Goal: Find specific page/section: Find specific page/section

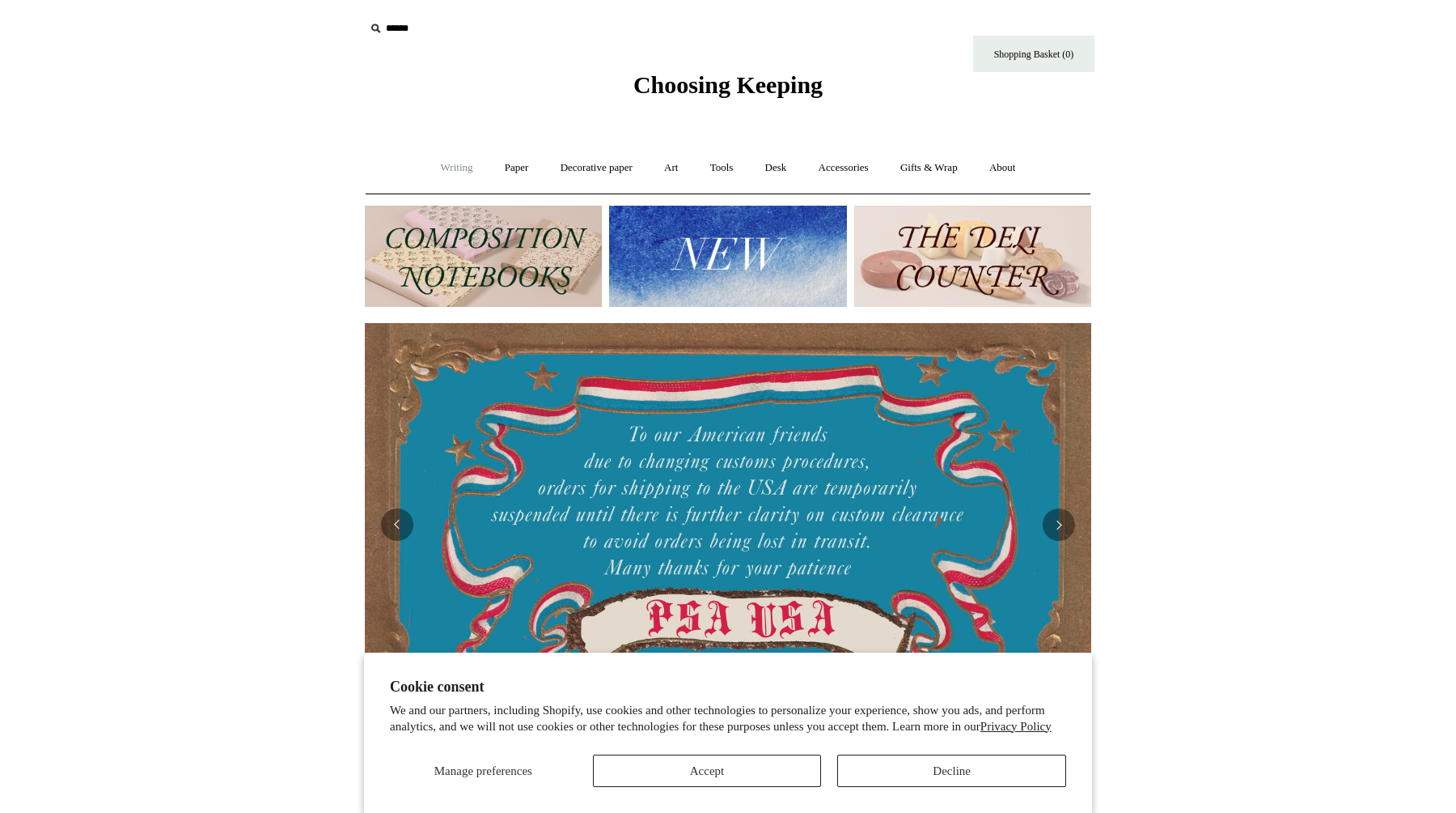
click at [438, 170] on link "Writing +" at bounding box center [456, 168] width 62 height 43
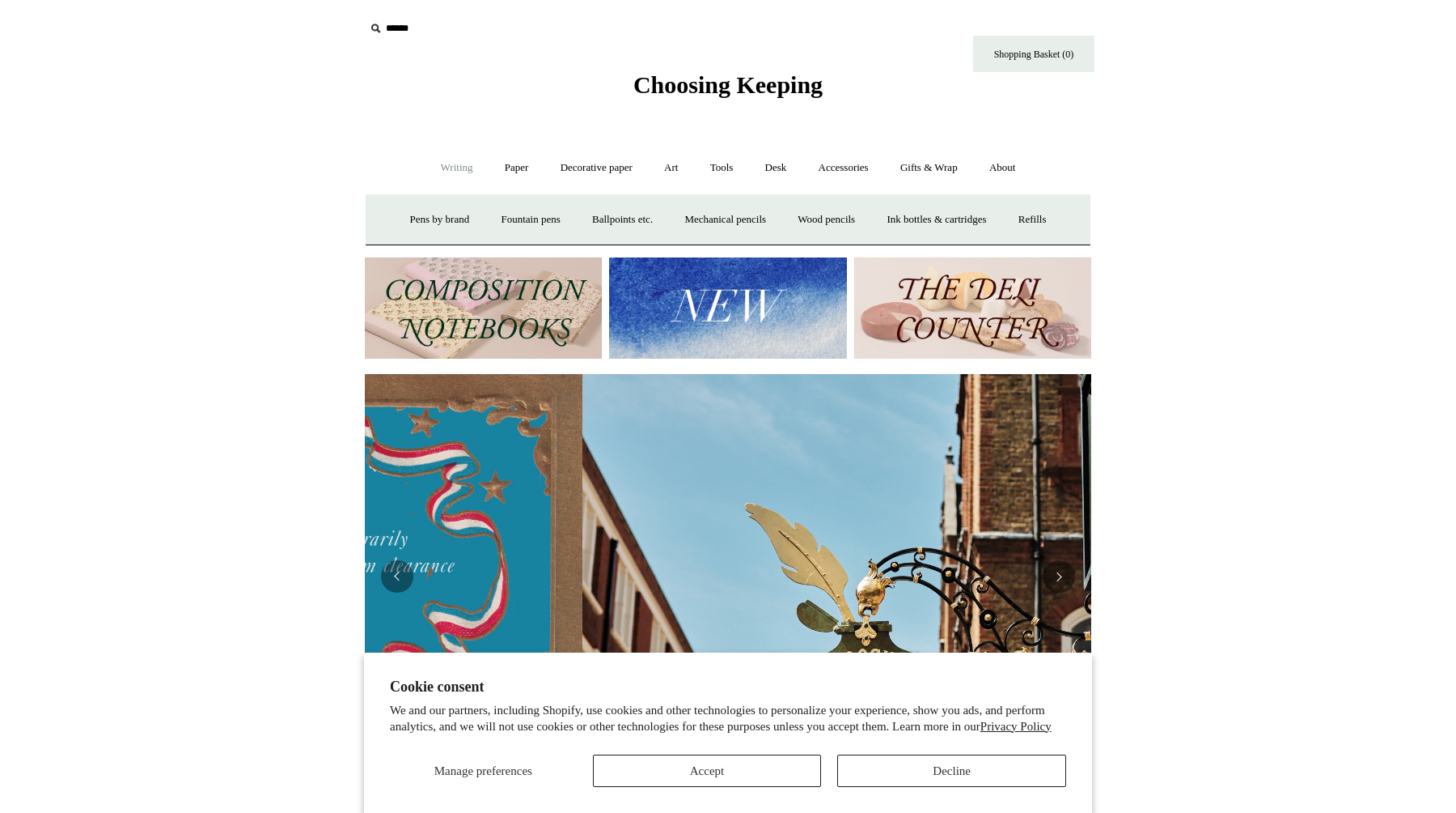
scroll to position [0, 727]
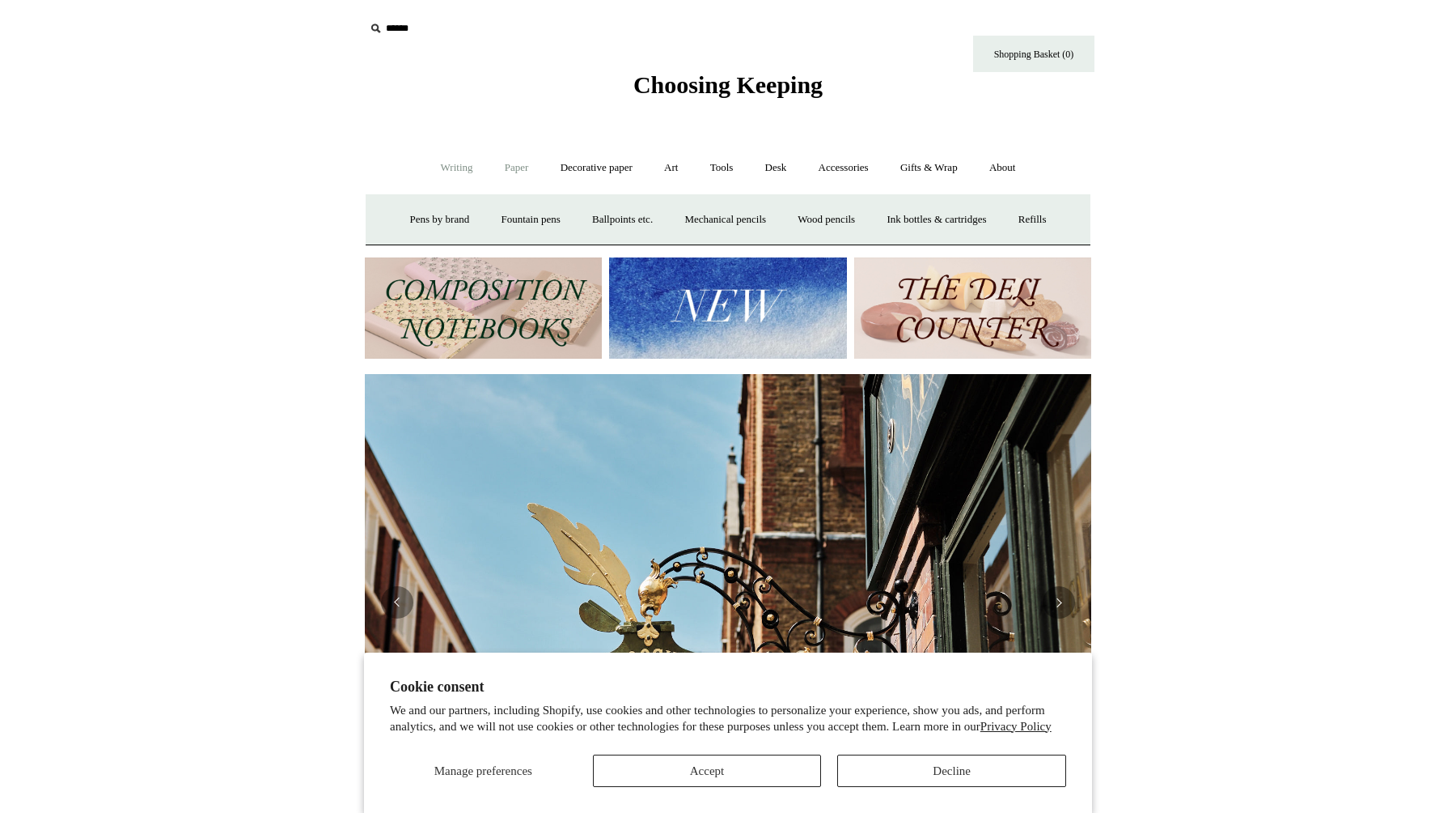
click at [512, 167] on link "Paper +" at bounding box center [516, 168] width 53 height 43
click at [922, 210] on link "Writing paper and envelopes +" at bounding box center [917, 219] width 150 height 43
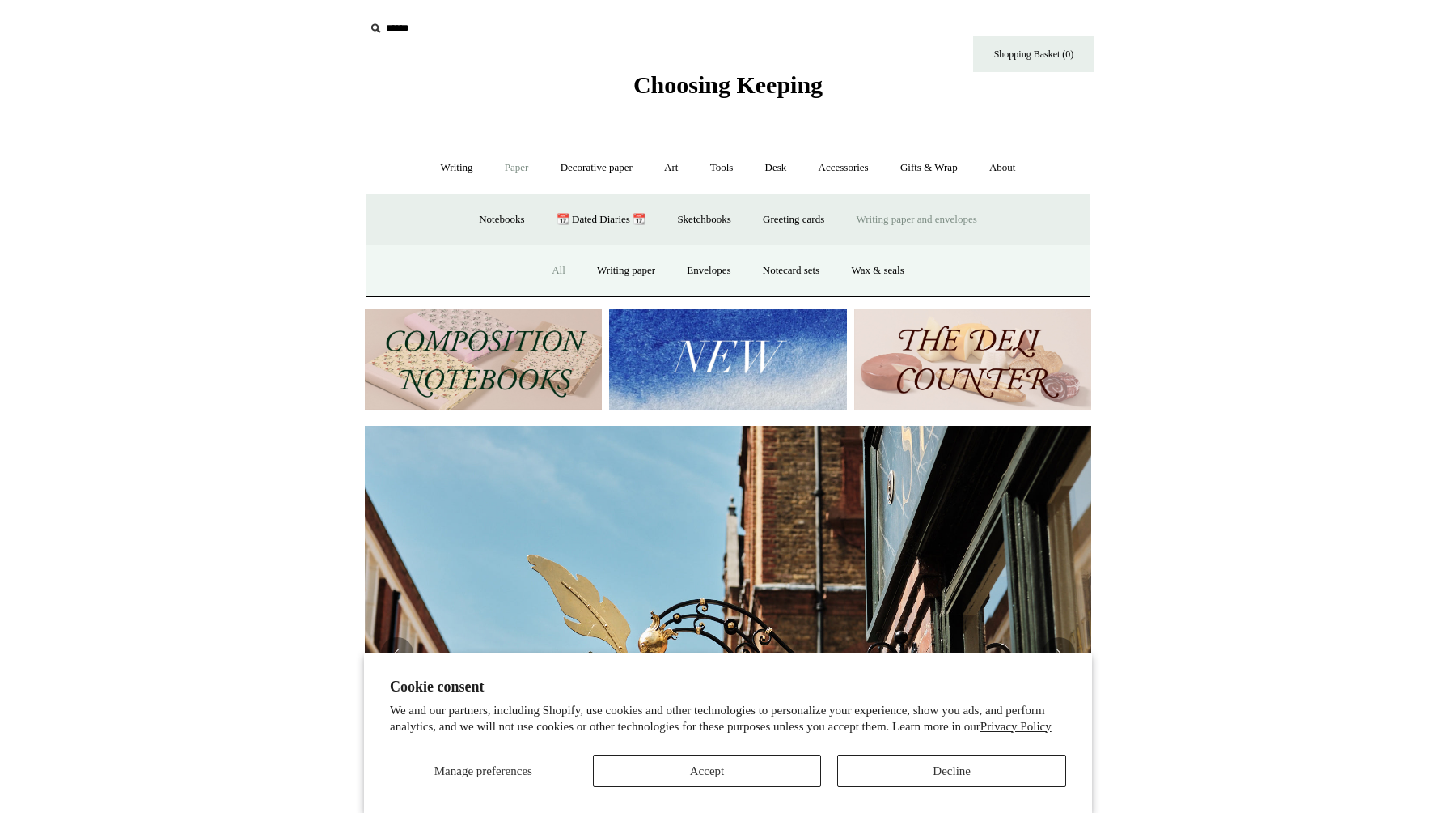
click at [546, 268] on link "All" at bounding box center [559, 271] width 43 height 43
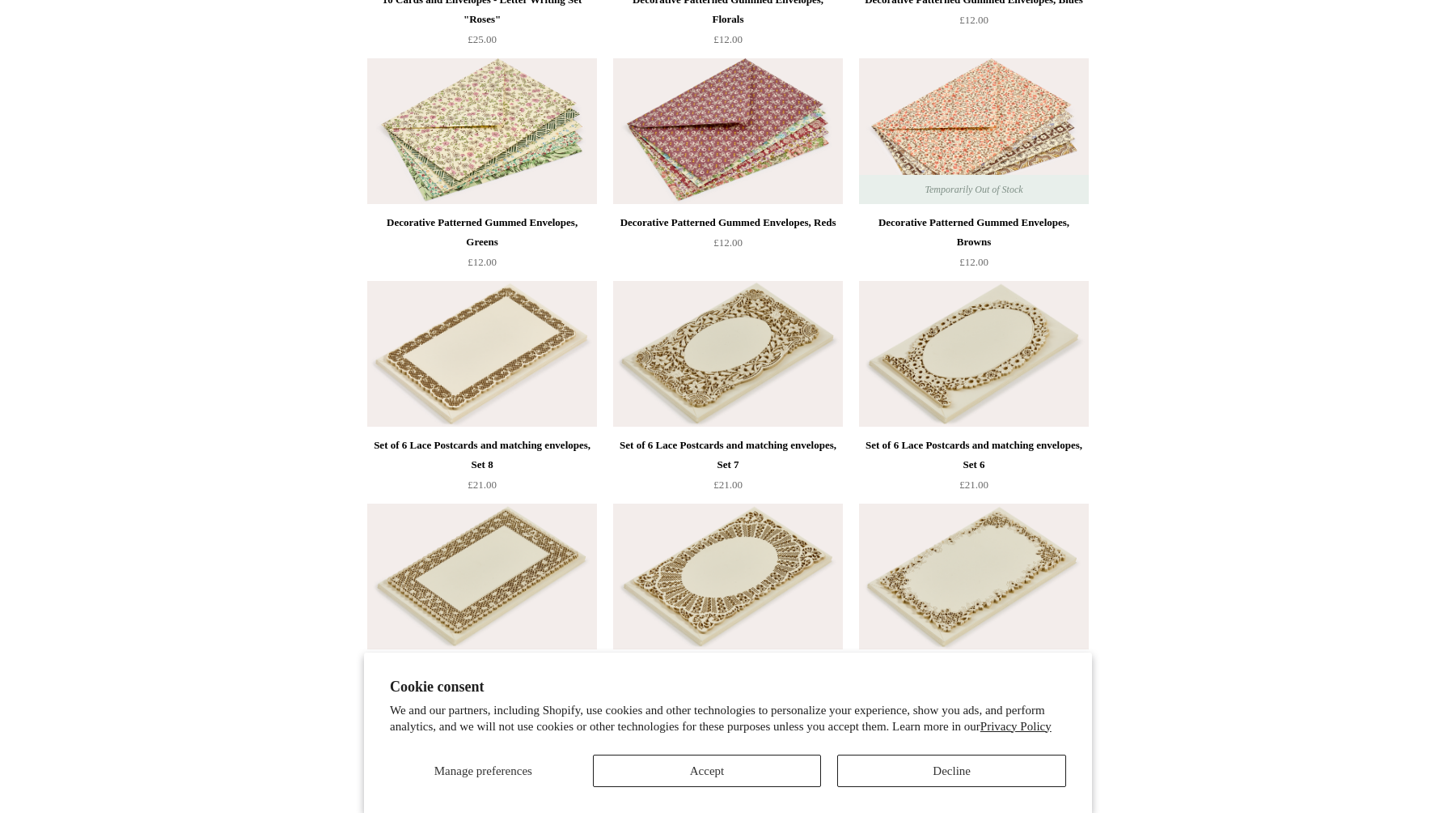
scroll to position [2414, 0]
